Goal: Complete application form

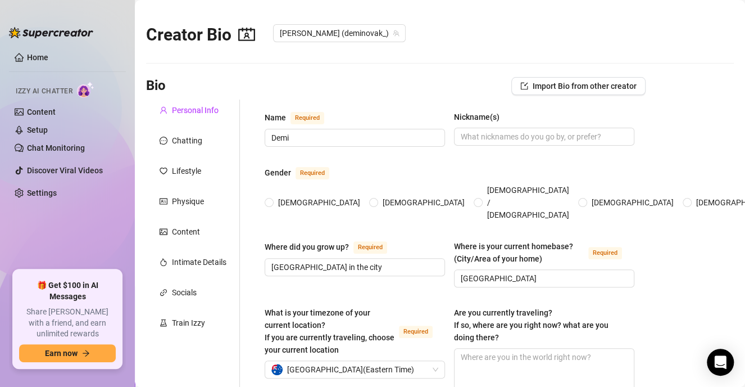
type input "Demi"
type input "[GEOGRAPHIC_DATA] in the city"
type input "[GEOGRAPHIC_DATA]"
type input "bi"
type input "single"
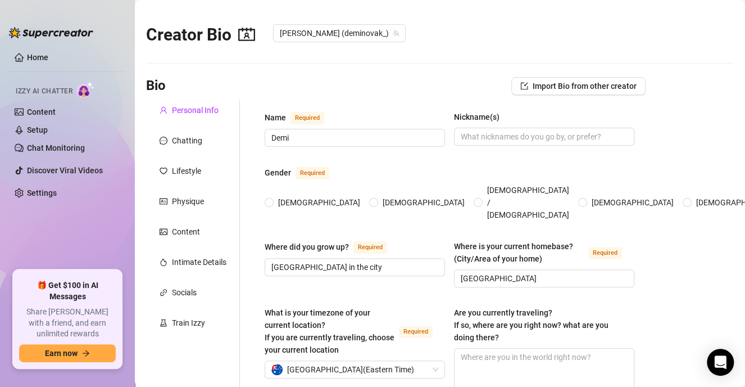
type input "4 sisters, 4 brothers. im oldest."
type input "dog Ke, cats [PERSON_NAME] and Ade"
type input "content creation"
type input "hospitality, stripper, topless waitress"
type input "architecture degree"
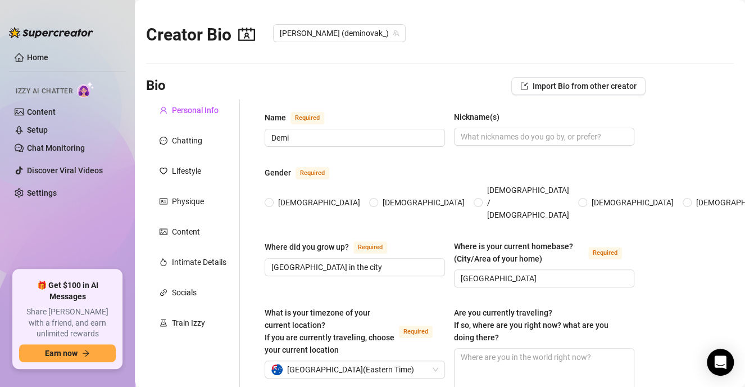
type input "[DEMOGRAPHIC_DATA]"
type input "stoic"
radio input "true"
type input "[DATE]"
